Goal: Information Seeking & Learning: Learn about a topic

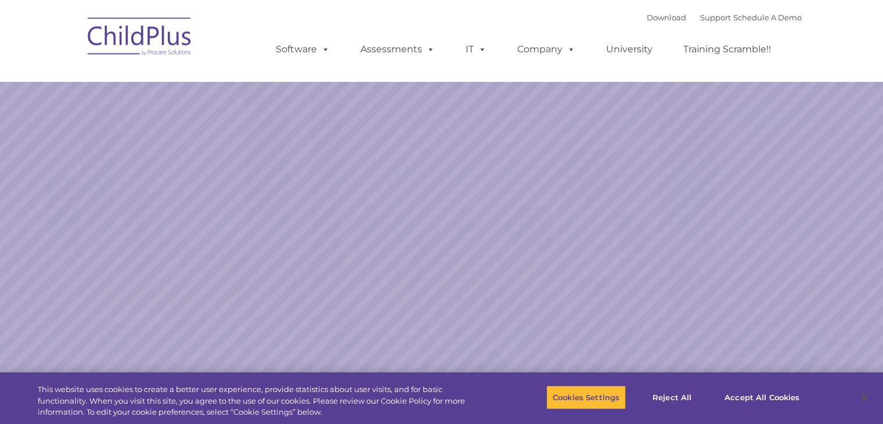
select select "MEDIUM"
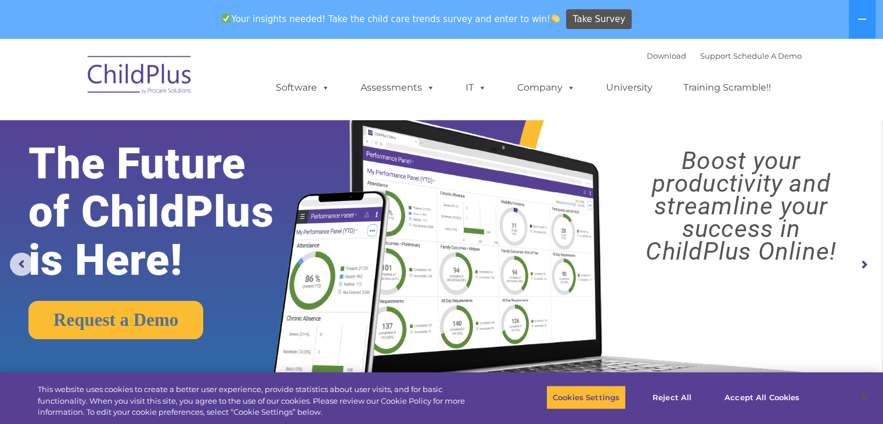
click at [121, 78] on img at bounding box center [140, 77] width 116 height 58
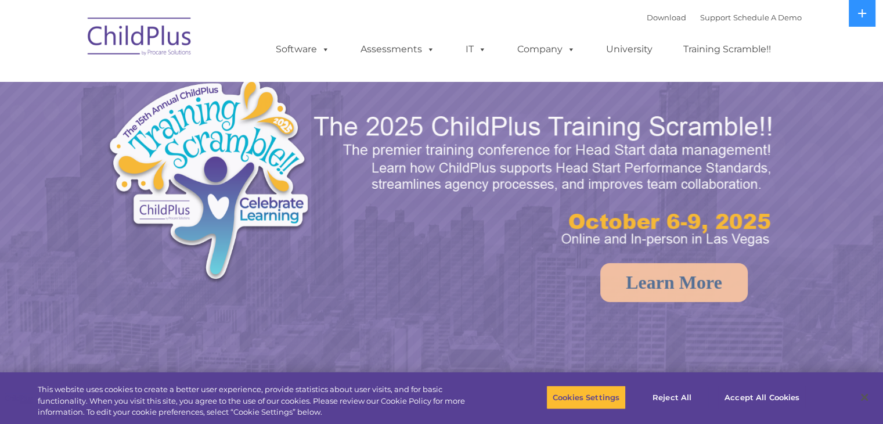
select select "MEDIUM"
